Goal: Task Accomplishment & Management: Use online tool/utility

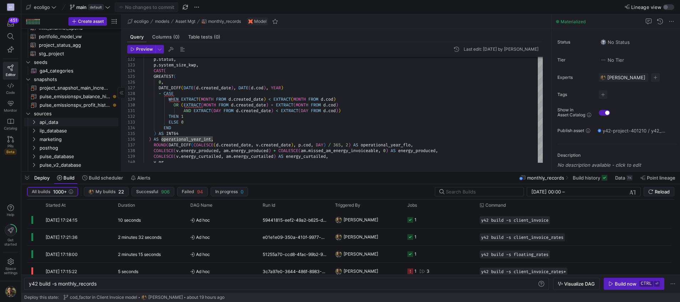
scroll to position [356, 0]
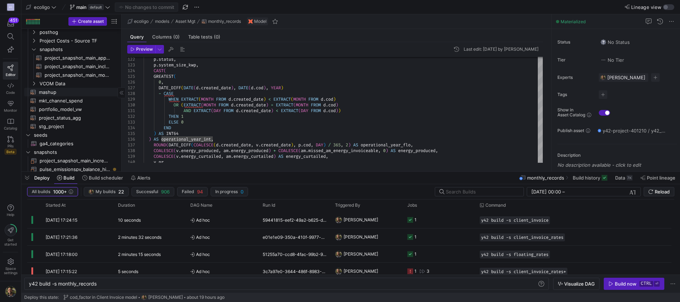
click at [49, 92] on span "mashup​​​​​​​​​​" at bounding box center [74, 92] width 71 height 8
type textarea "{{ config( materialized='table' ) }} With cte_activity as ( select * from ( sel…"
type textarea "y42 build -s mashup"
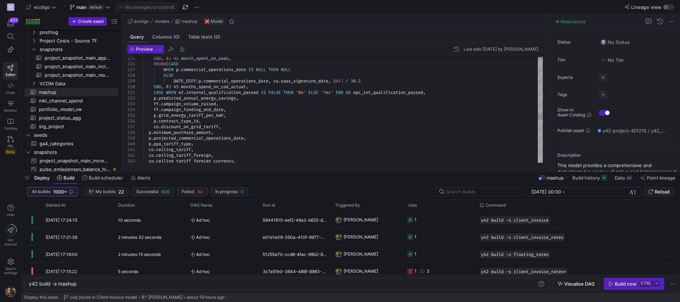
type textarea "CASE WHEN e2.internal_qualification_passed IS FALSE THEN 'No' ELSE 'Yes' END AS…"
